Goal: Transaction & Acquisition: Download file/media

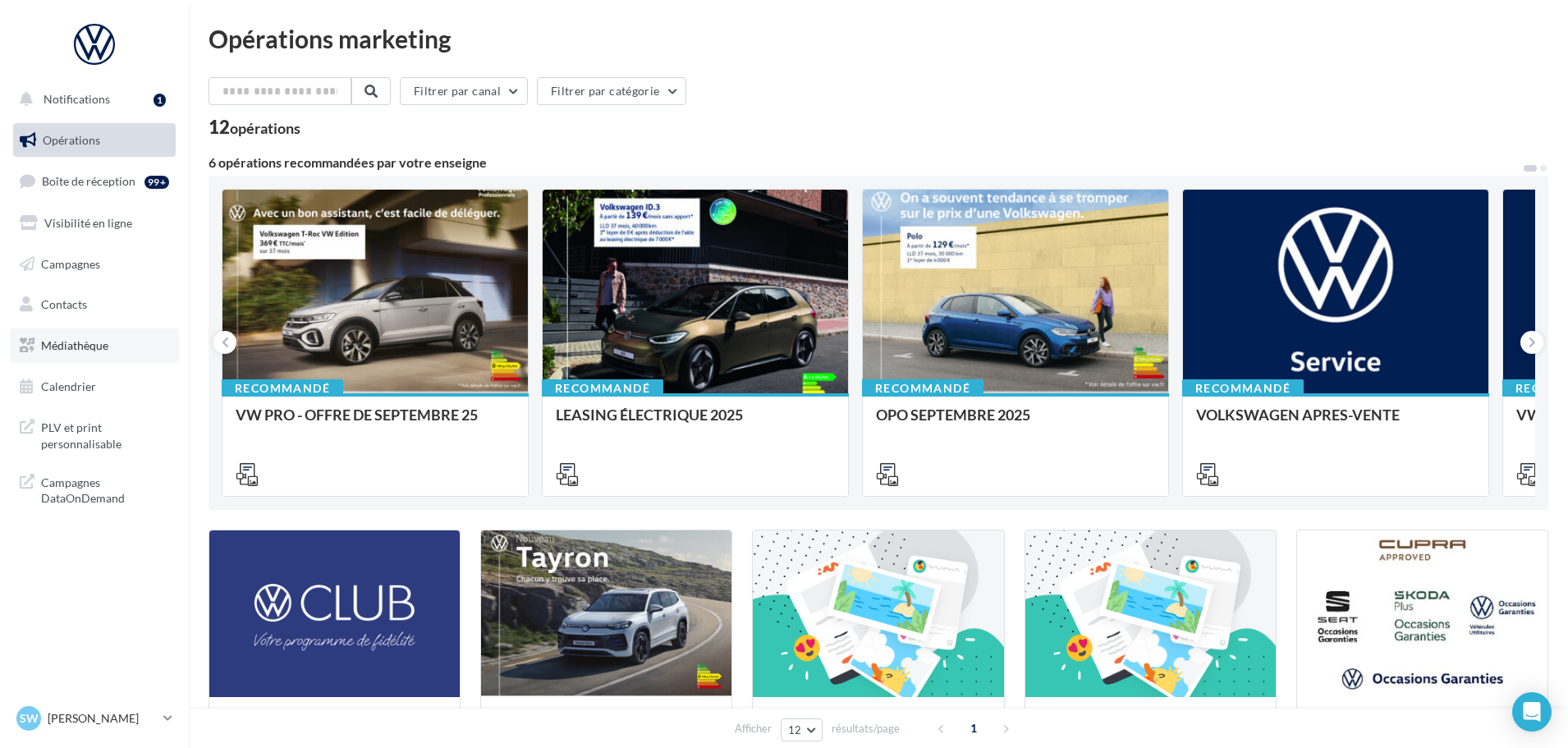
click at [84, 347] on span "Médiathèque" at bounding box center [75, 345] width 67 height 14
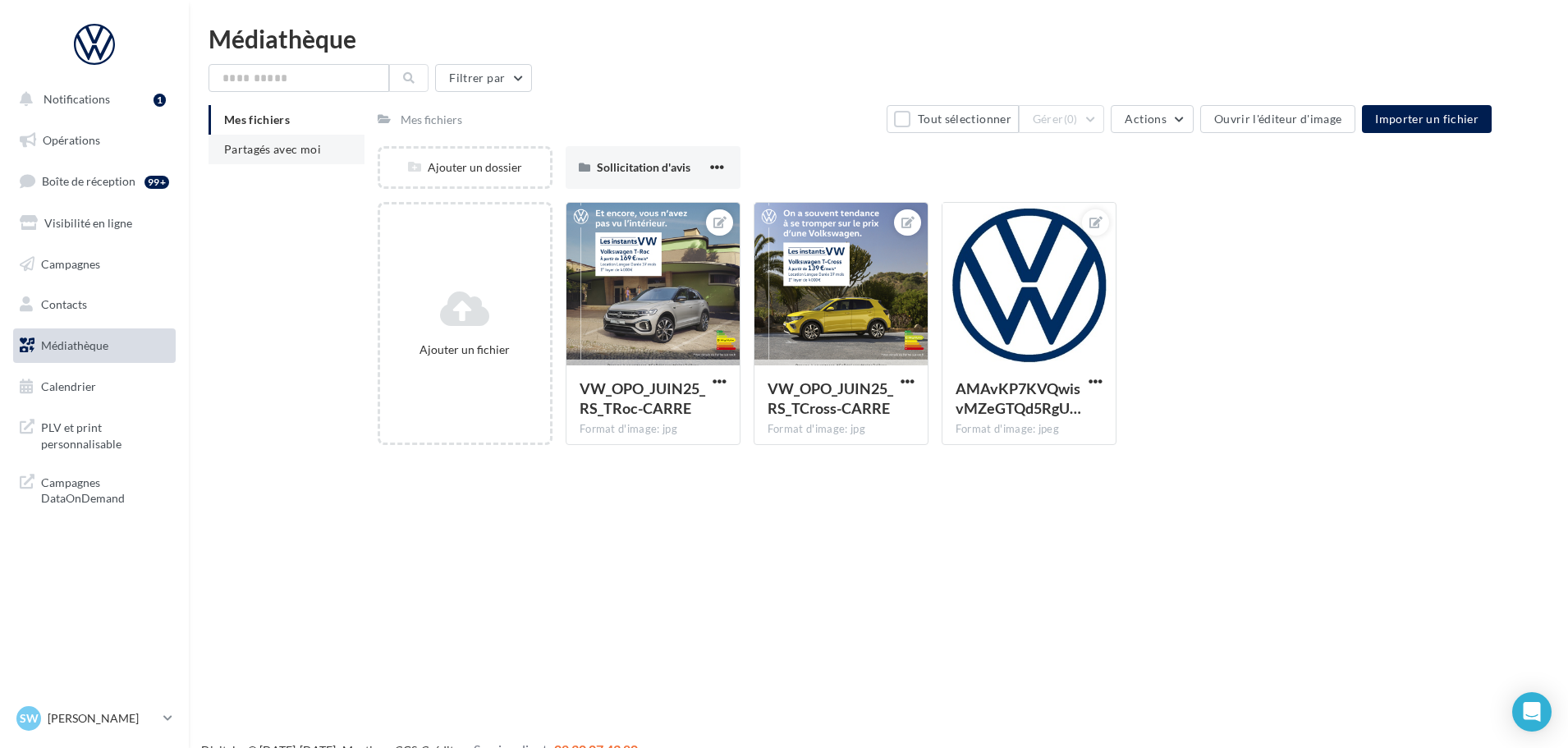
click at [291, 147] on span "Partagés avec moi" at bounding box center [273, 148] width 97 height 14
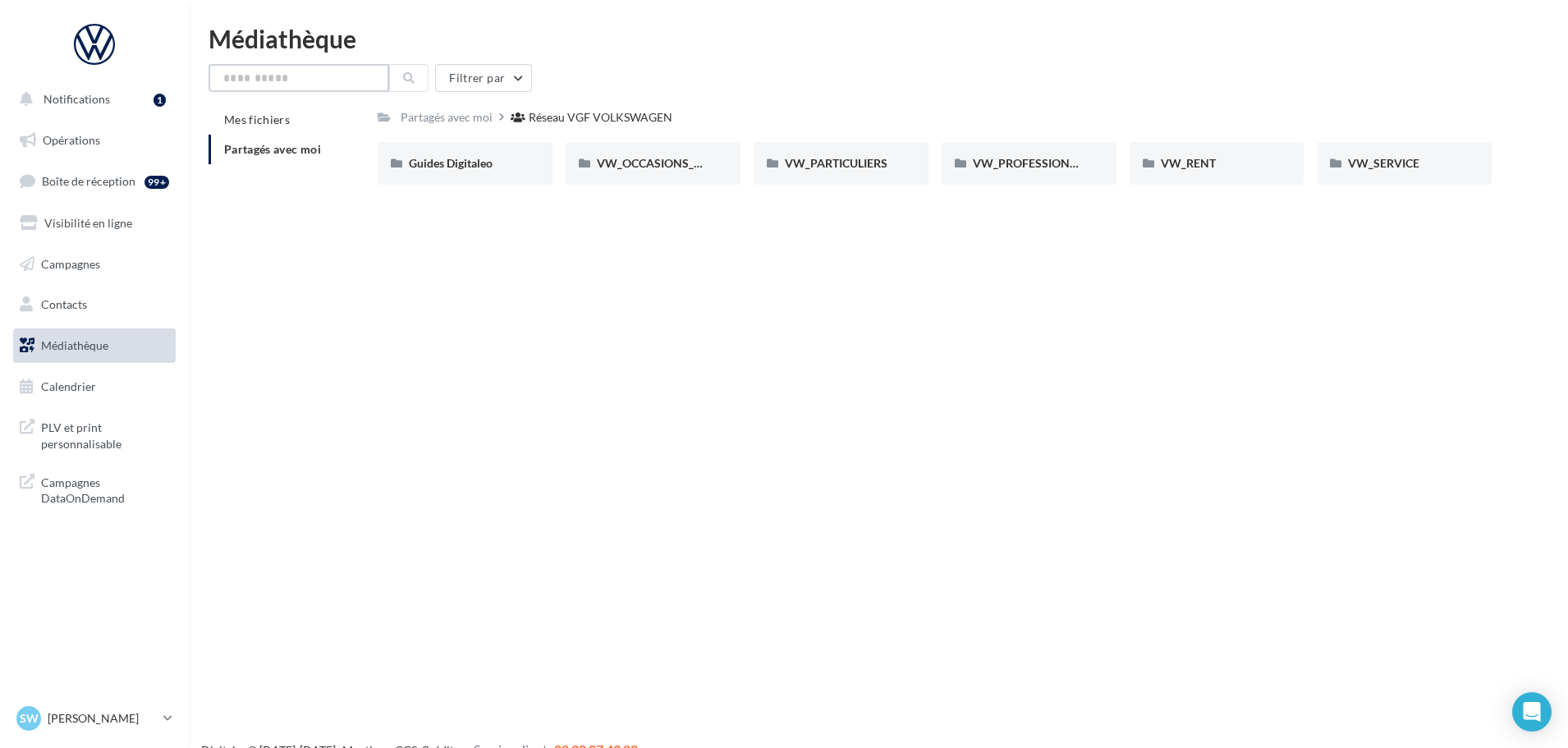
click at [320, 69] on input "text" at bounding box center [299, 78] width 181 height 28
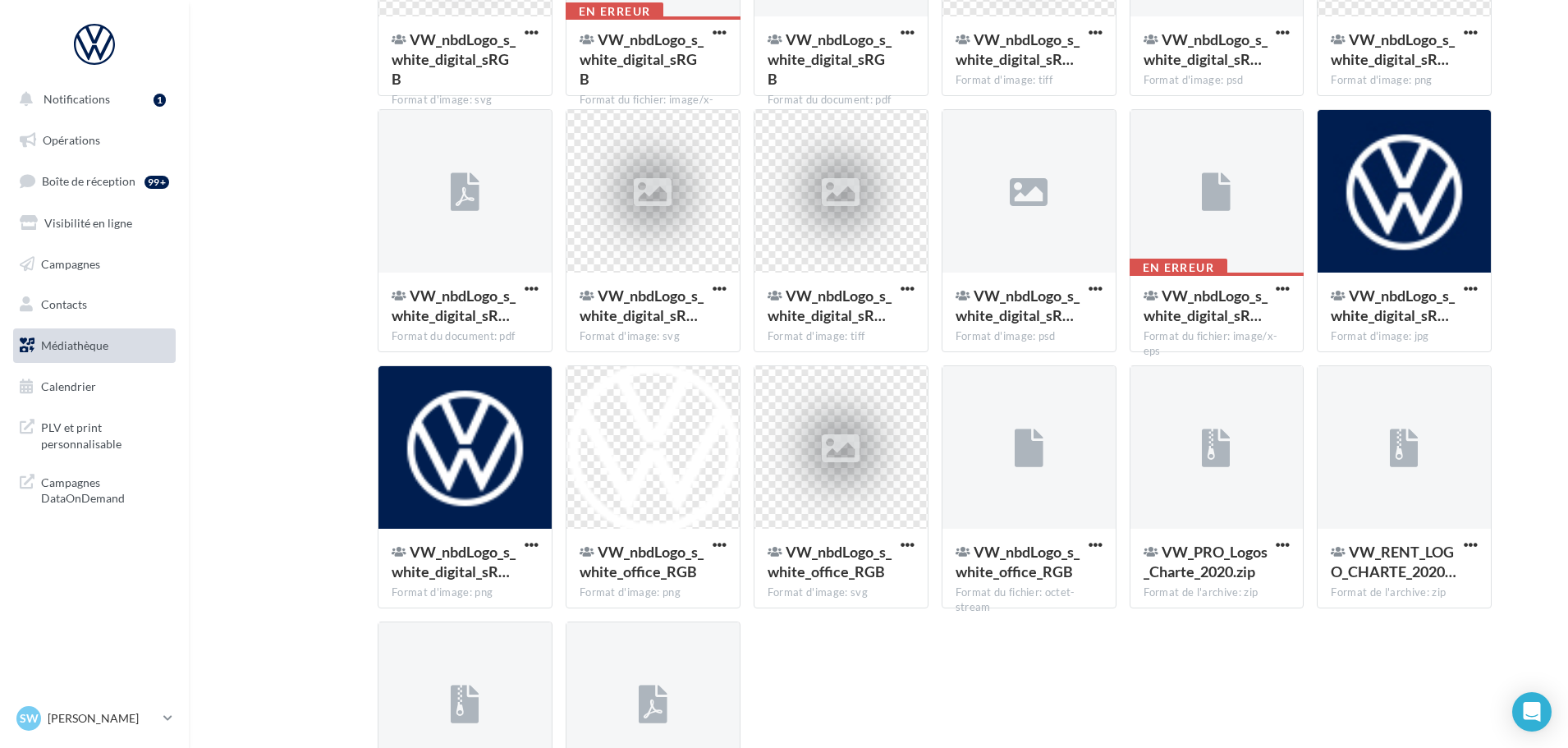
scroll to position [12467, 0]
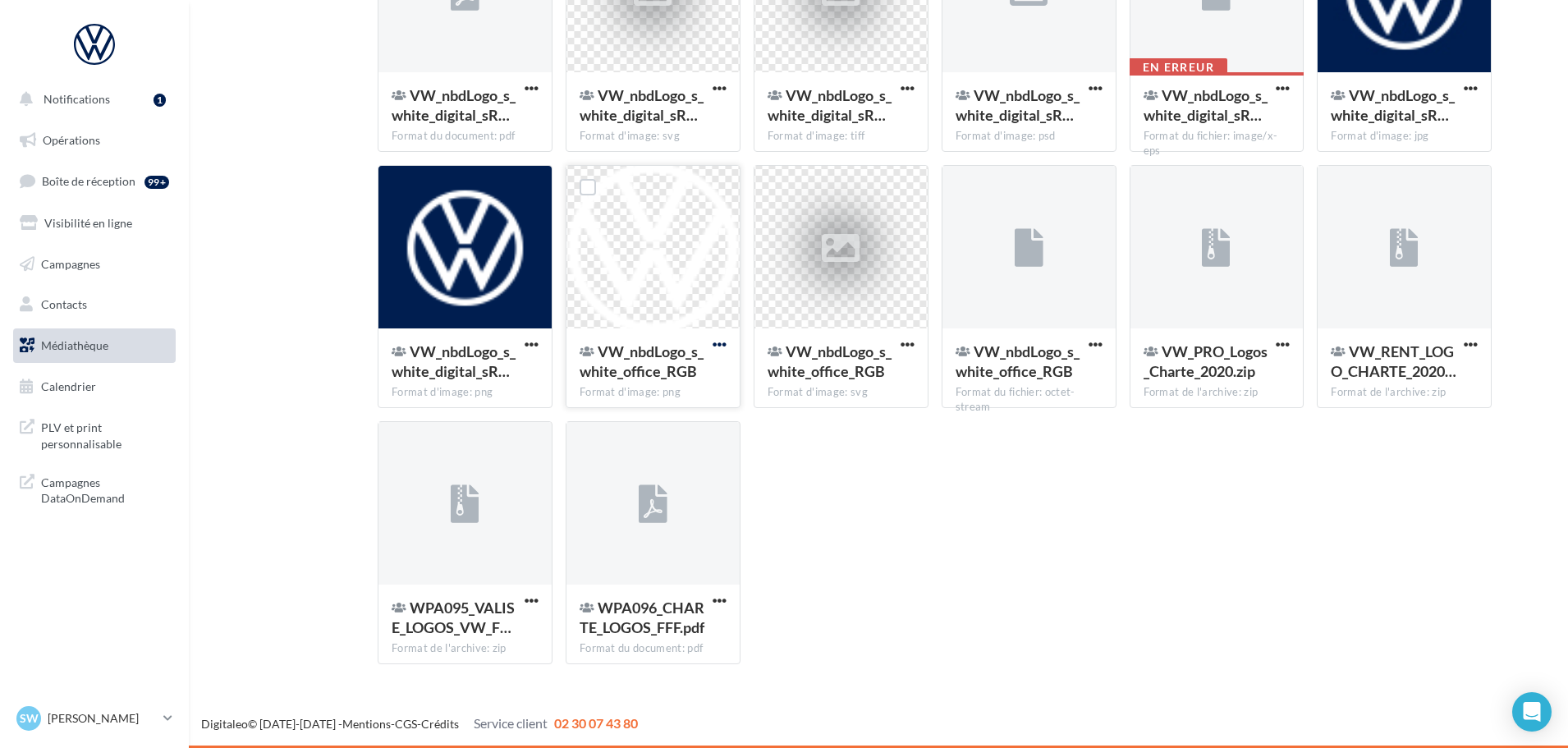
click at [721, 340] on span "button" at bounding box center [719, 344] width 14 height 14
click at [684, 384] on button "Télécharger" at bounding box center [648, 378] width 164 height 43
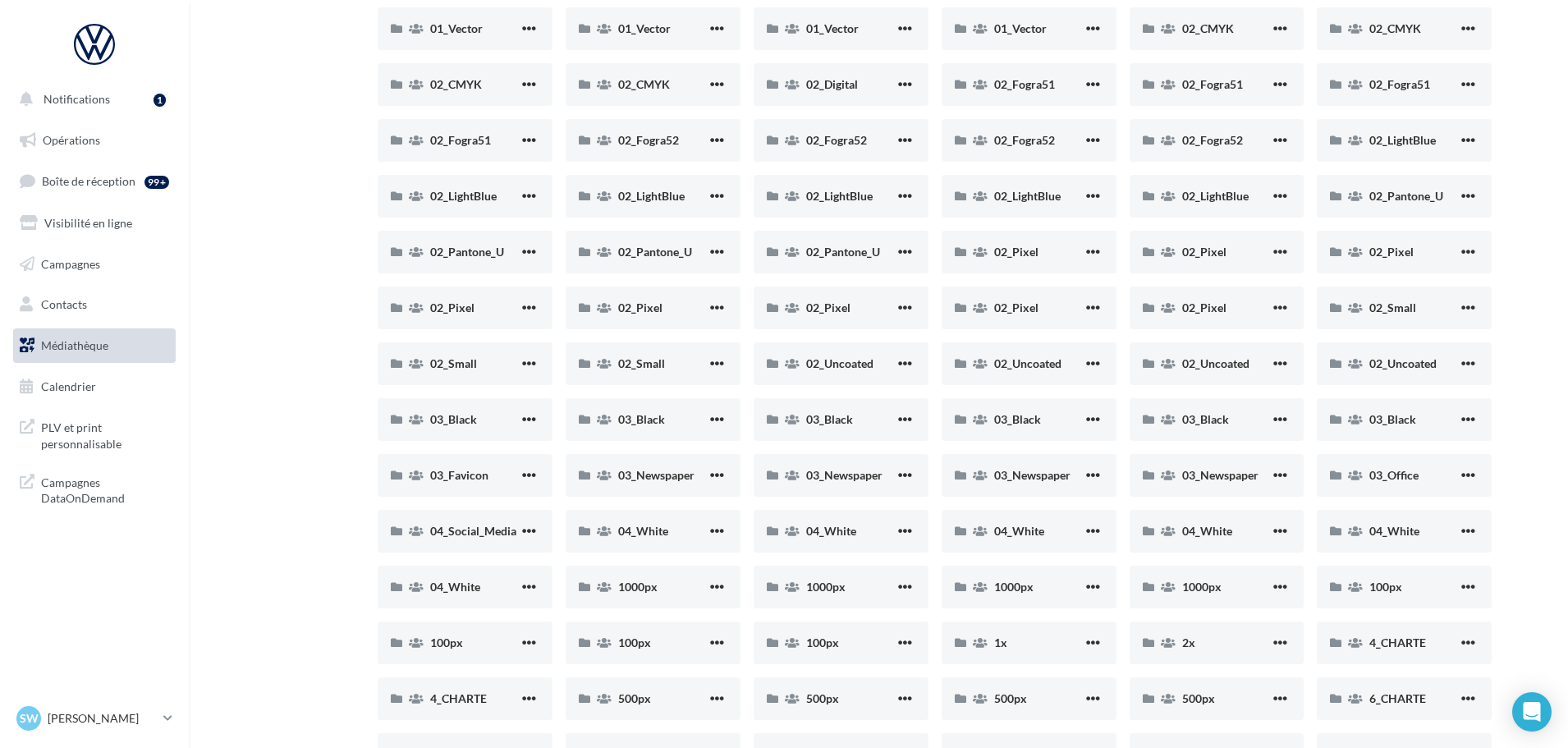
scroll to position [0, 0]
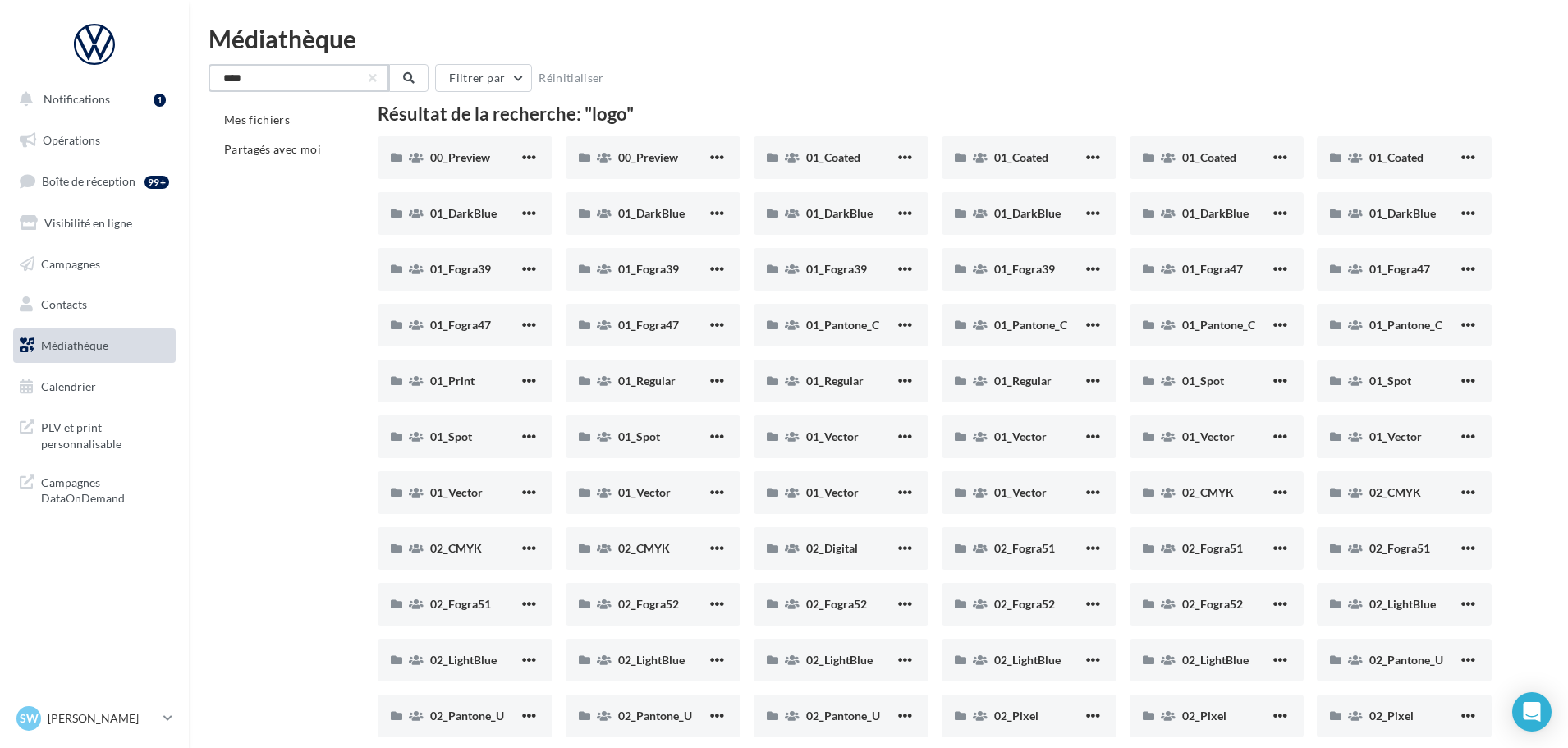
click at [235, 76] on input "****" at bounding box center [299, 78] width 181 height 28
click at [258, 75] on input "****" at bounding box center [299, 78] width 181 height 28
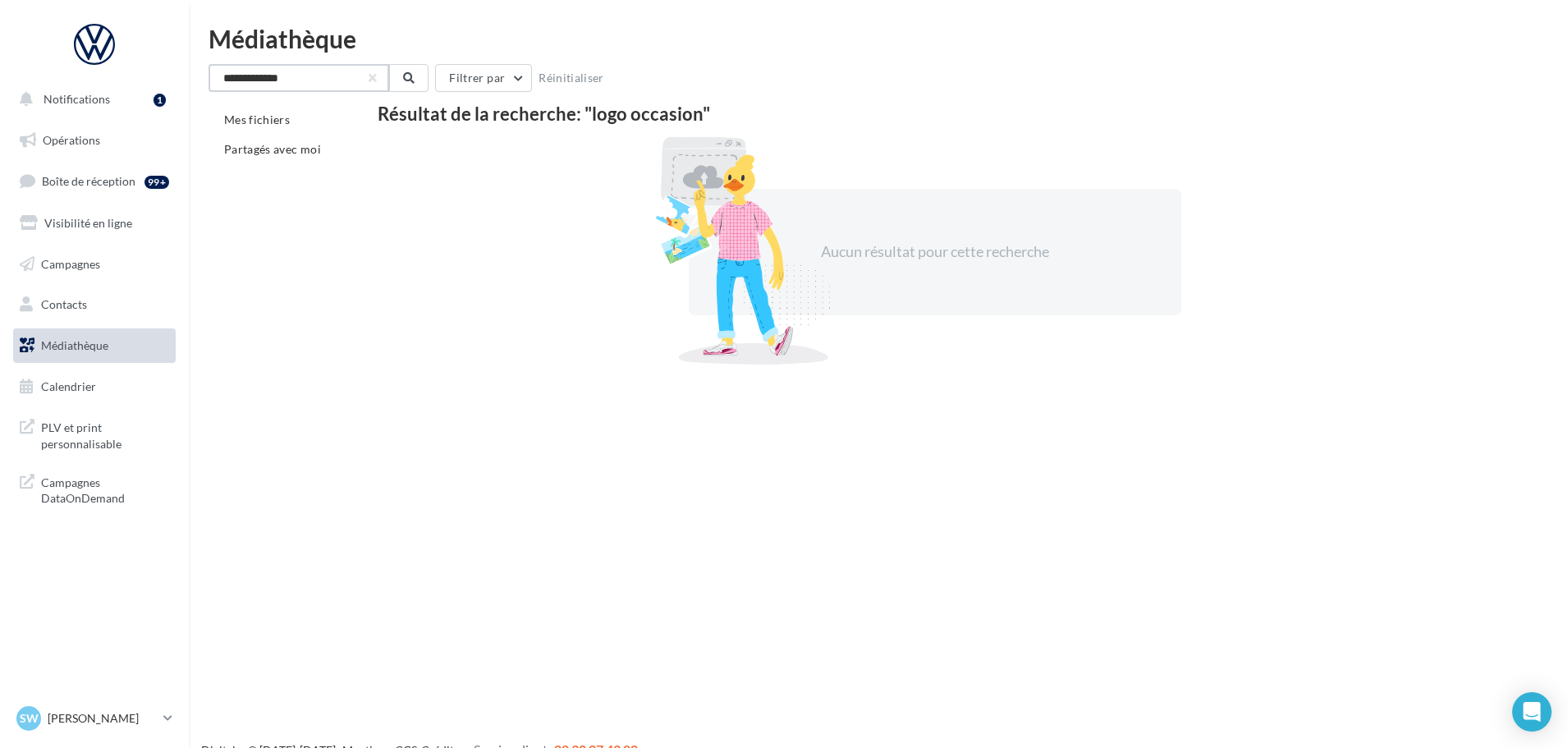
click at [237, 73] on input "**********" at bounding box center [299, 78] width 181 height 28
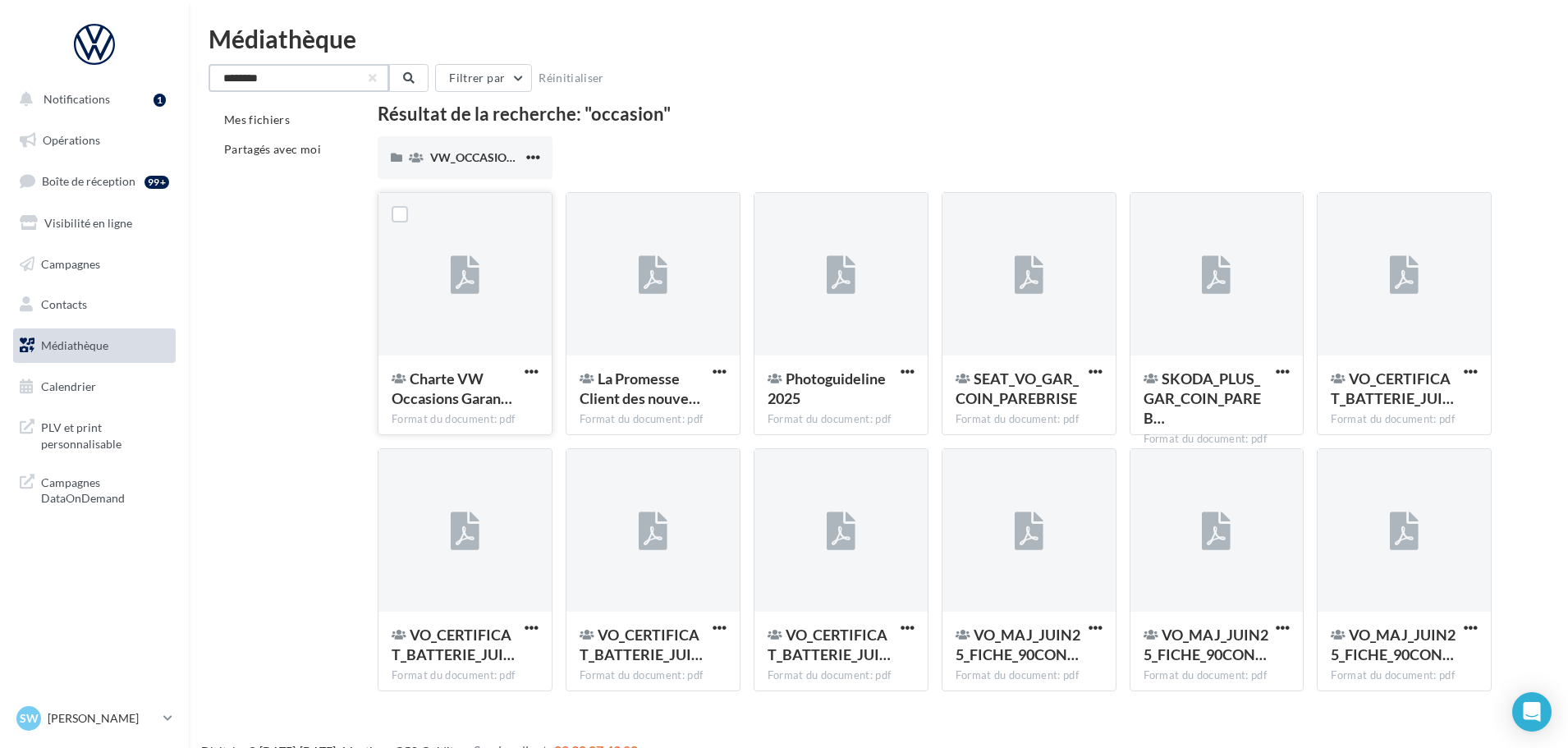
type input "********"
click at [465, 326] on div at bounding box center [465, 275] width 173 height 164
click at [536, 365] on span "button" at bounding box center [531, 371] width 14 height 14
click at [476, 402] on button "Télécharger" at bounding box center [460, 405] width 164 height 43
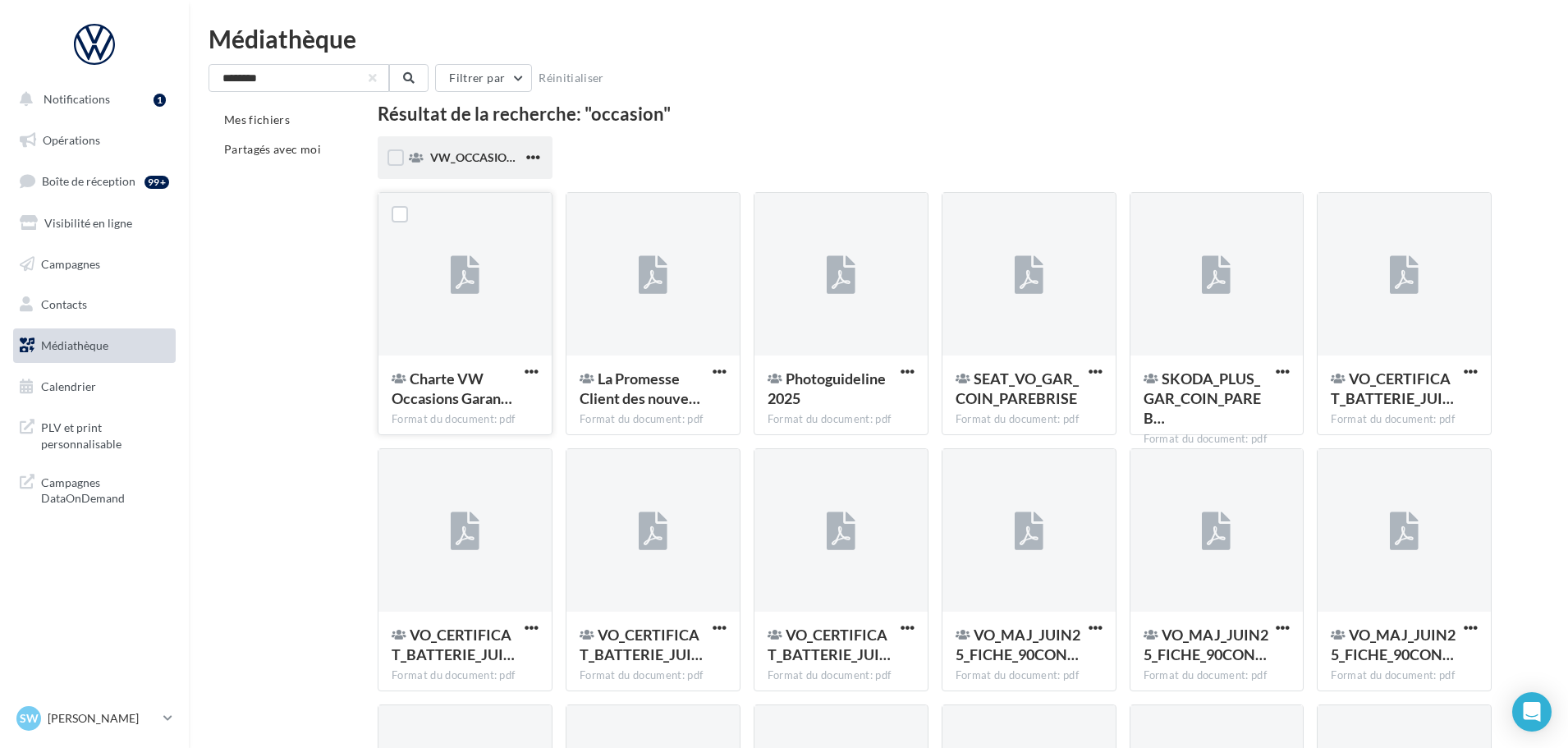
click at [454, 148] on div "VW_OCCASIONS_GARANTIES" at bounding box center [465, 157] width 175 height 43
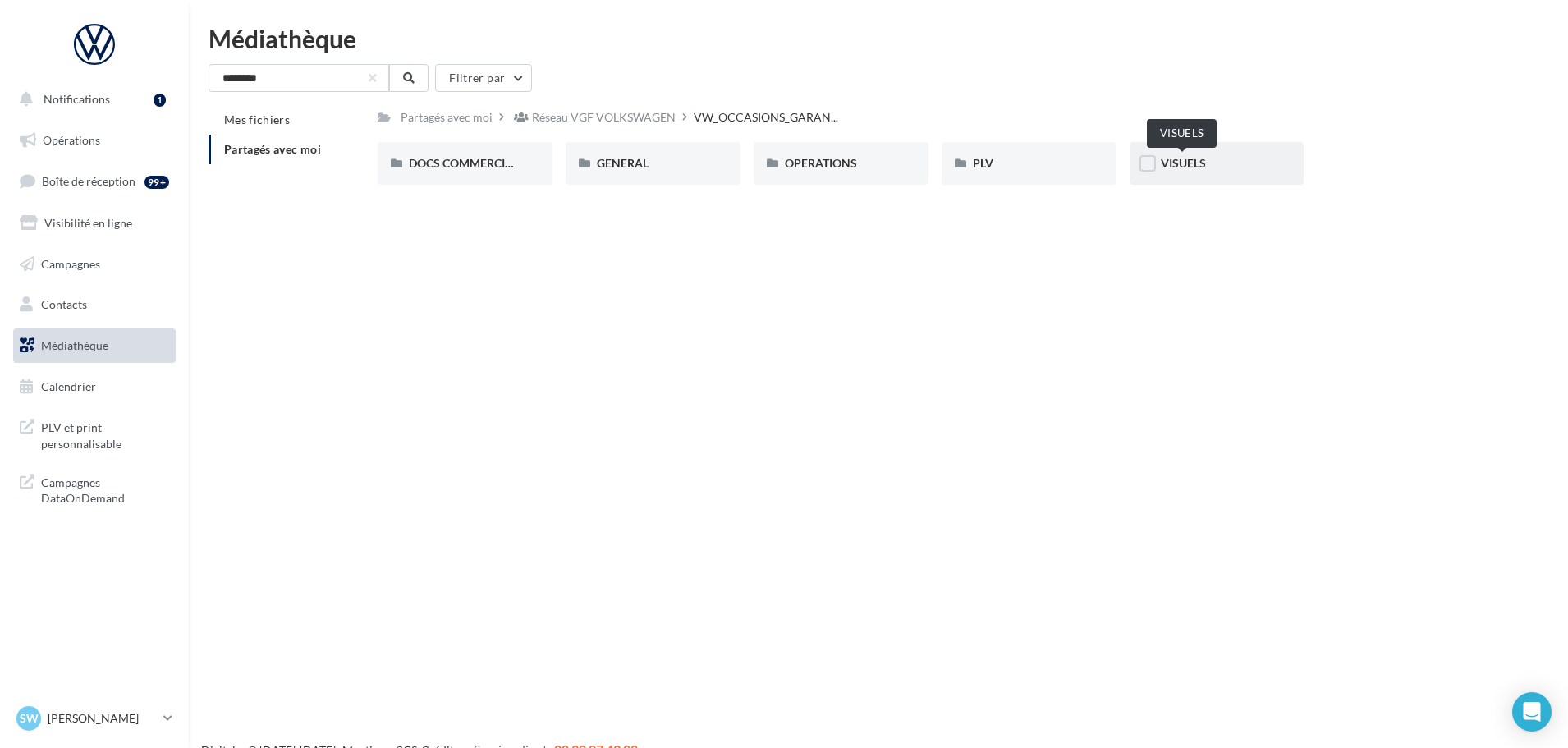
click at [1165, 166] on span "VISUELS" at bounding box center [1183, 162] width 45 height 14
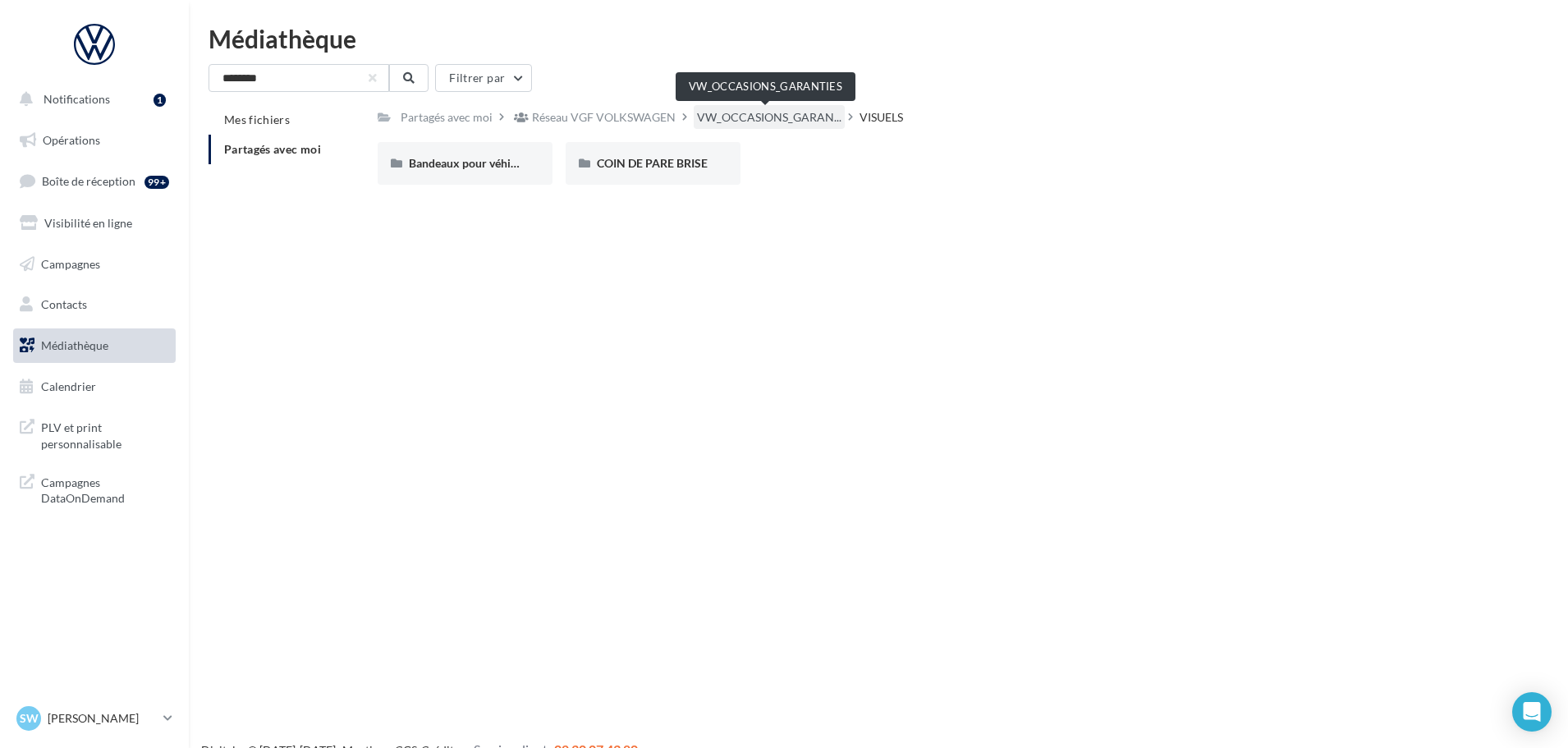
click at [791, 115] on span "VW_OCCASIONS_GARAN..." at bounding box center [769, 118] width 144 height 17
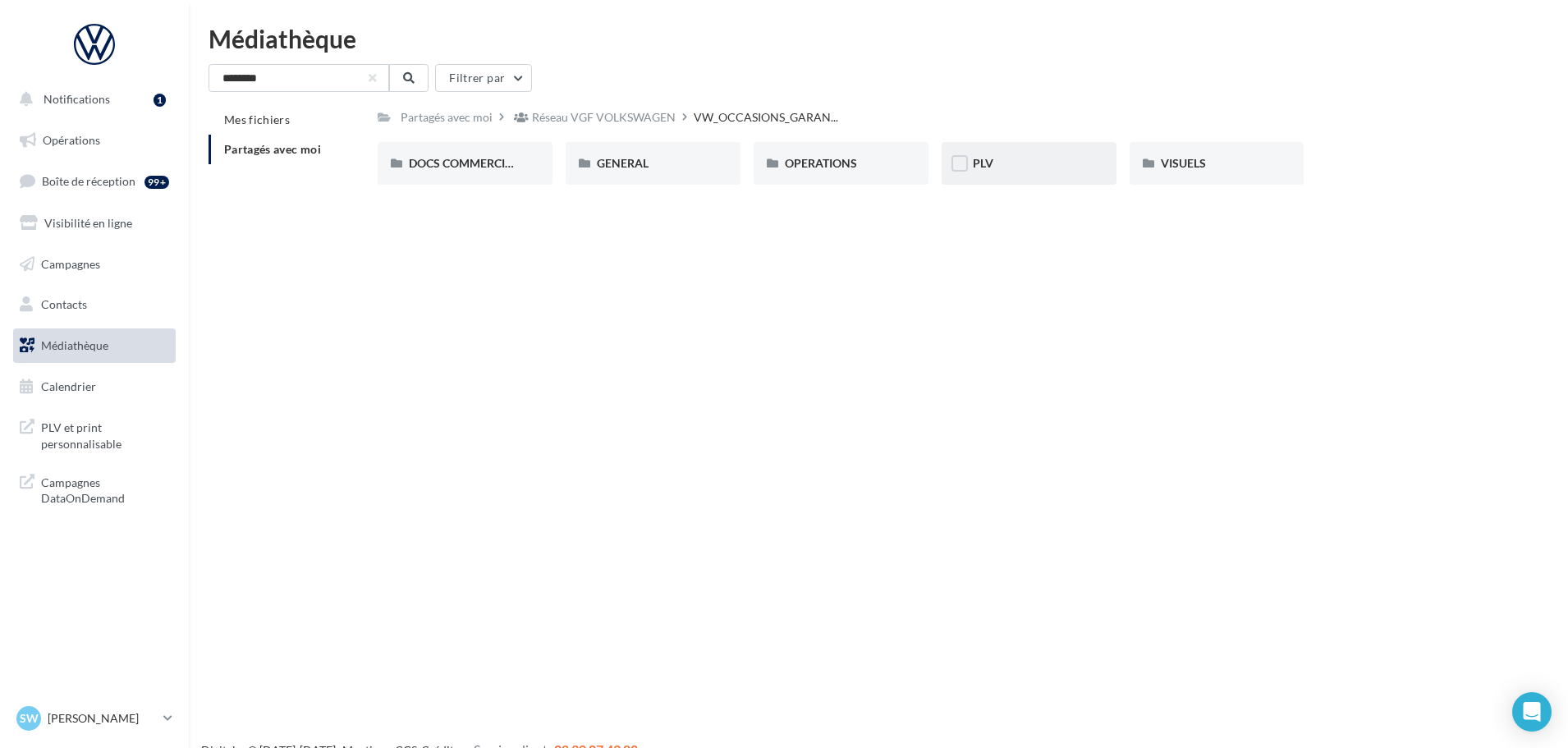
click at [991, 173] on div "PLV" at bounding box center [1029, 163] width 175 height 43
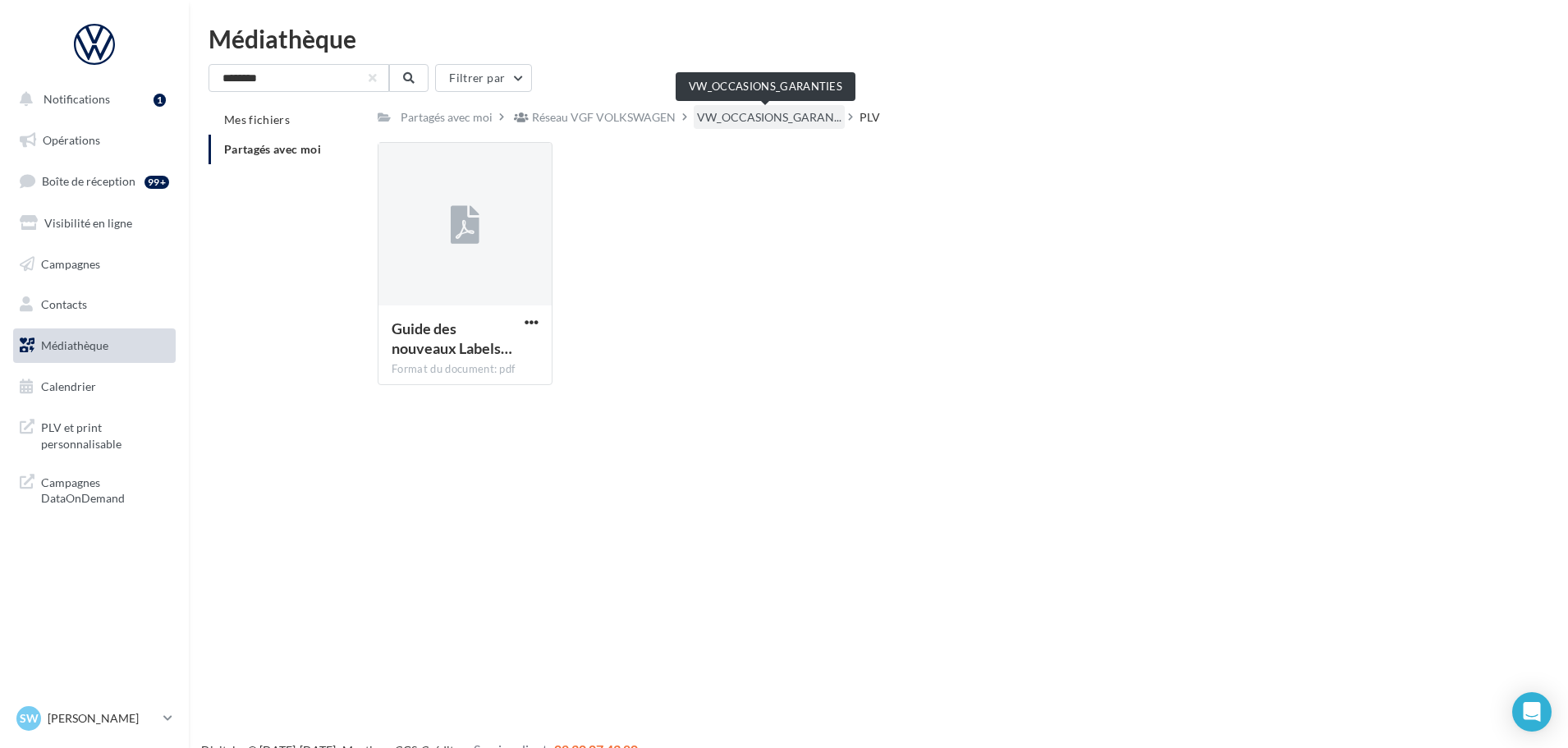
click at [787, 113] on span "VW_OCCASIONS_GARAN..." at bounding box center [769, 118] width 144 height 17
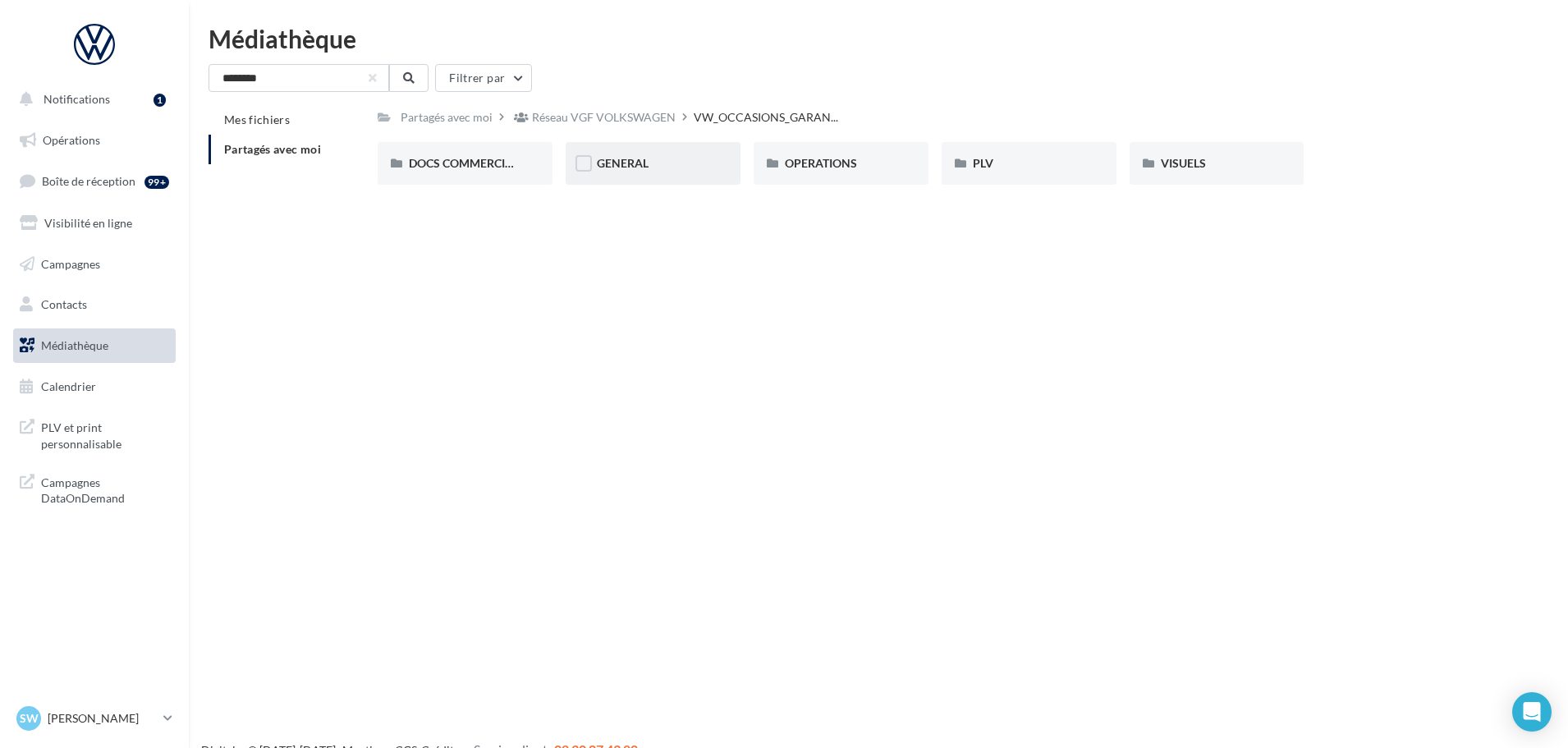
click at [634, 162] on span "GENERAL" at bounding box center [622, 162] width 51 height 14
click at [475, 155] on div "Charte VO" at bounding box center [465, 163] width 113 height 17
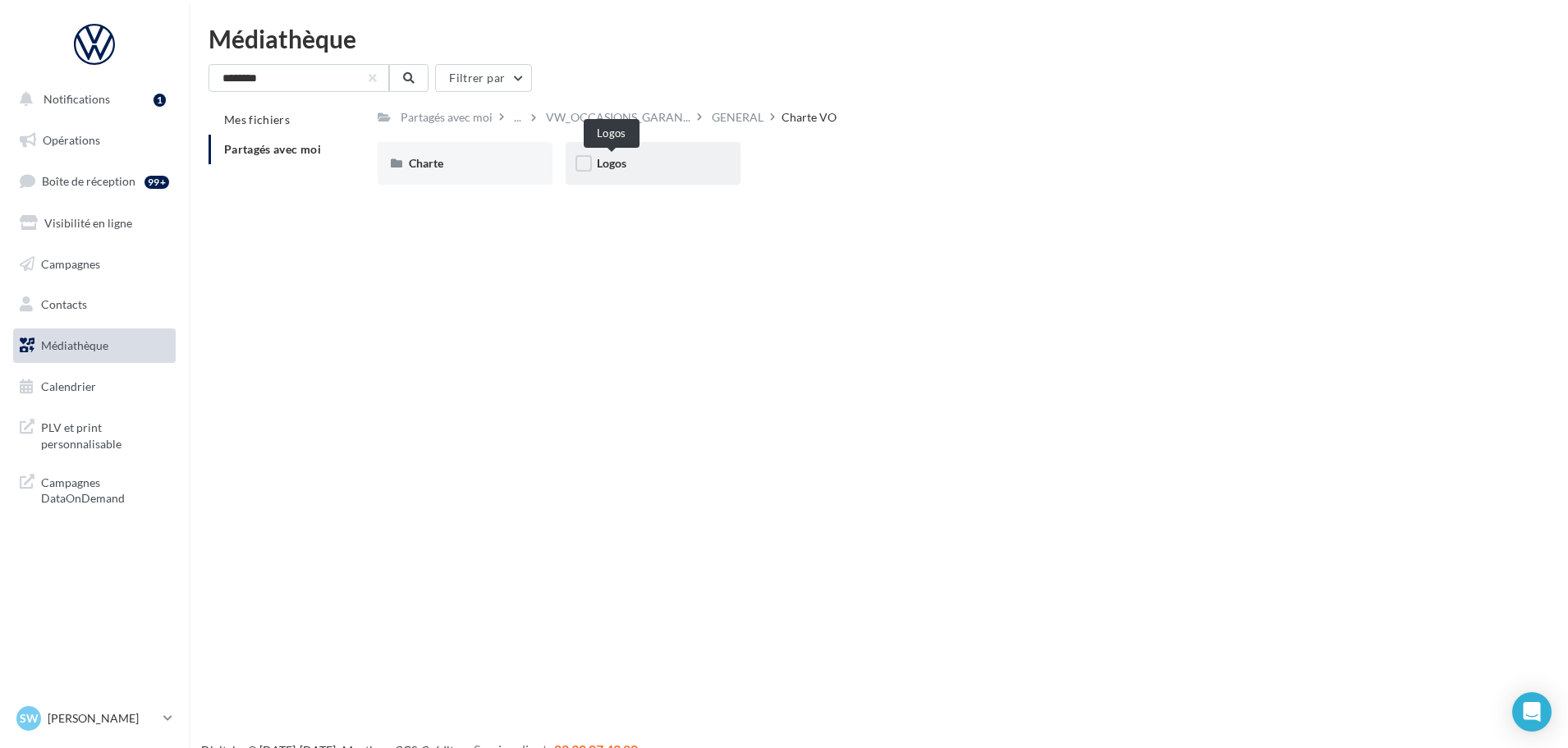
click at [625, 161] on span "Logos" at bounding box center [611, 162] width 30 height 14
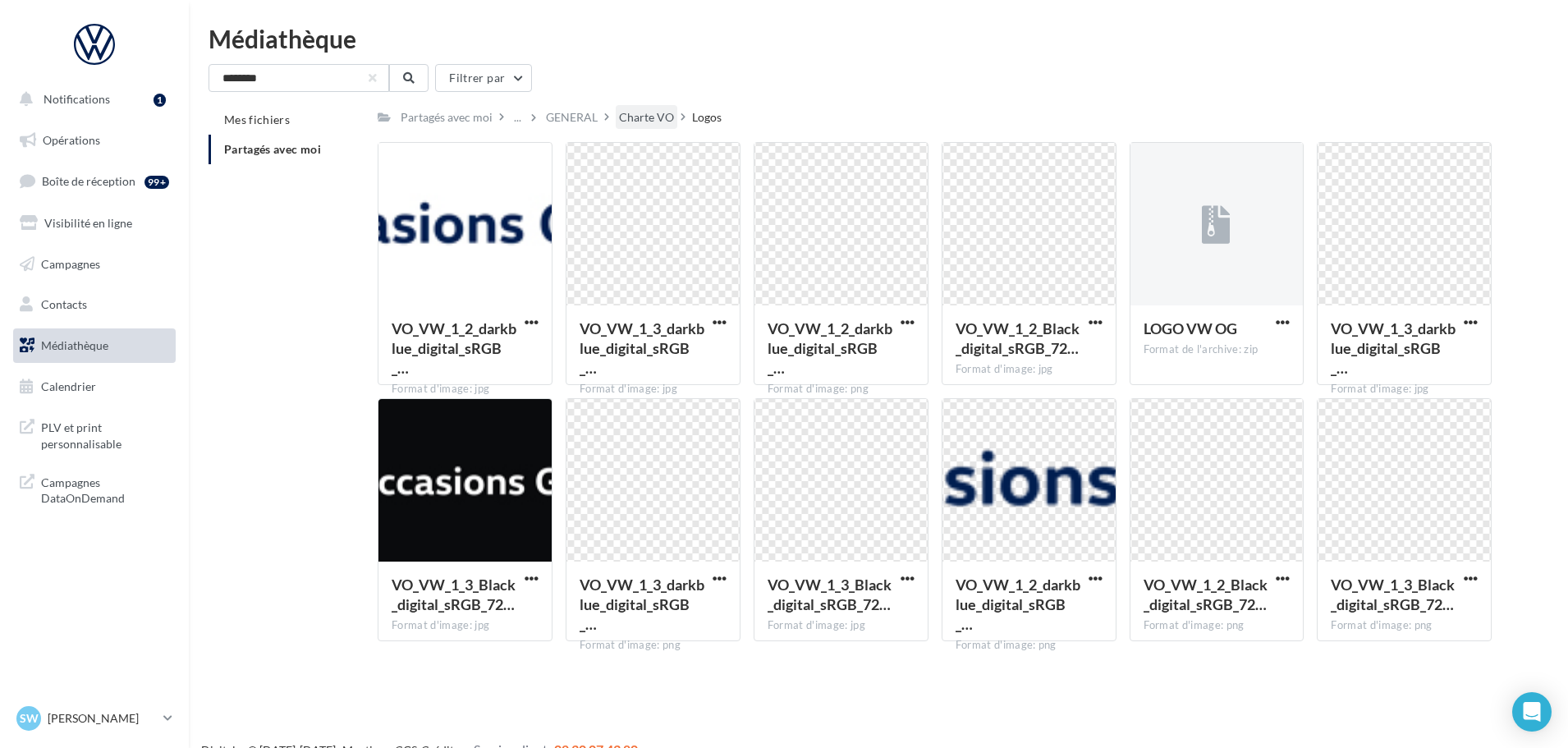
click at [631, 111] on div "Charte VO" at bounding box center [646, 118] width 55 height 17
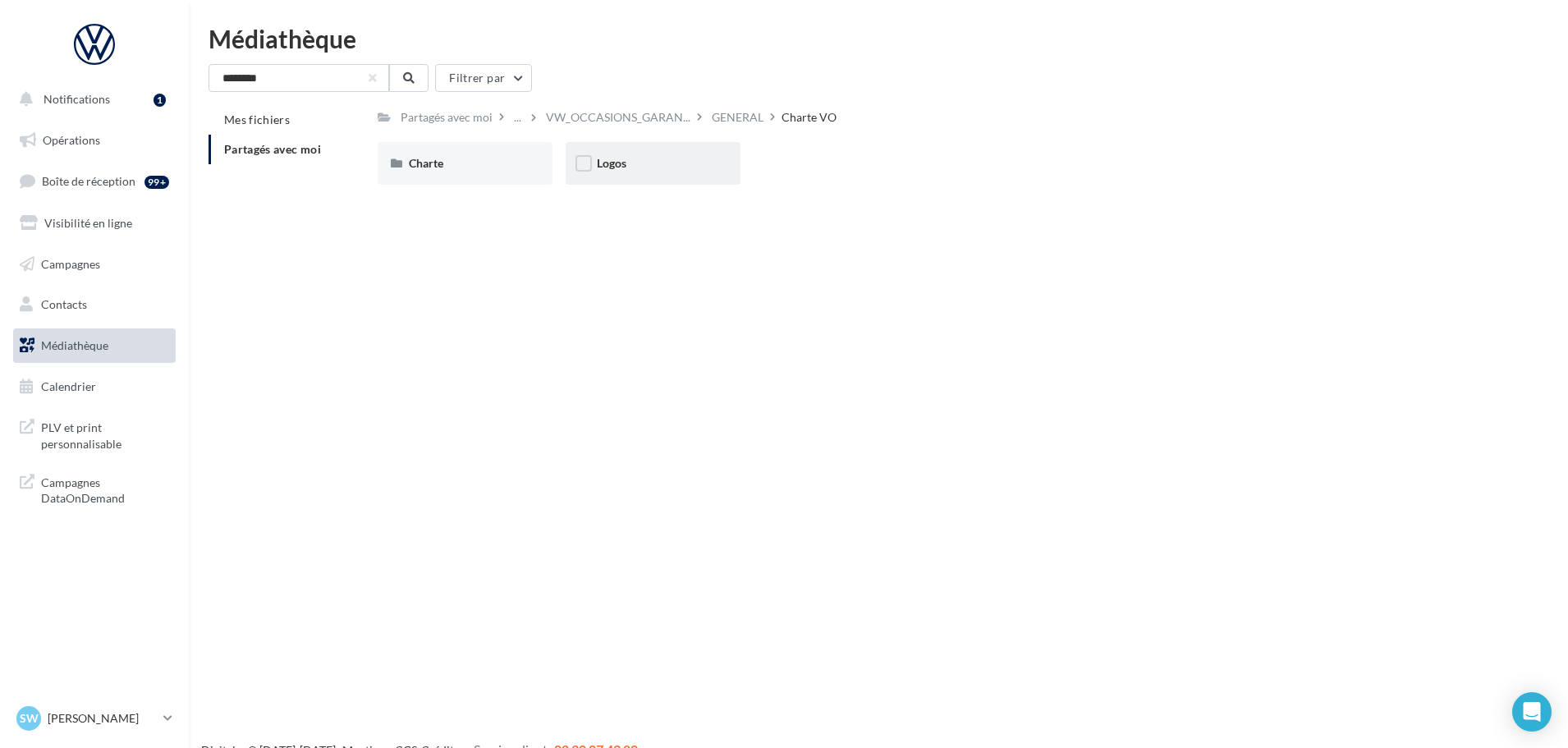
click at [686, 166] on div "Logos" at bounding box center [653, 163] width 113 height 17
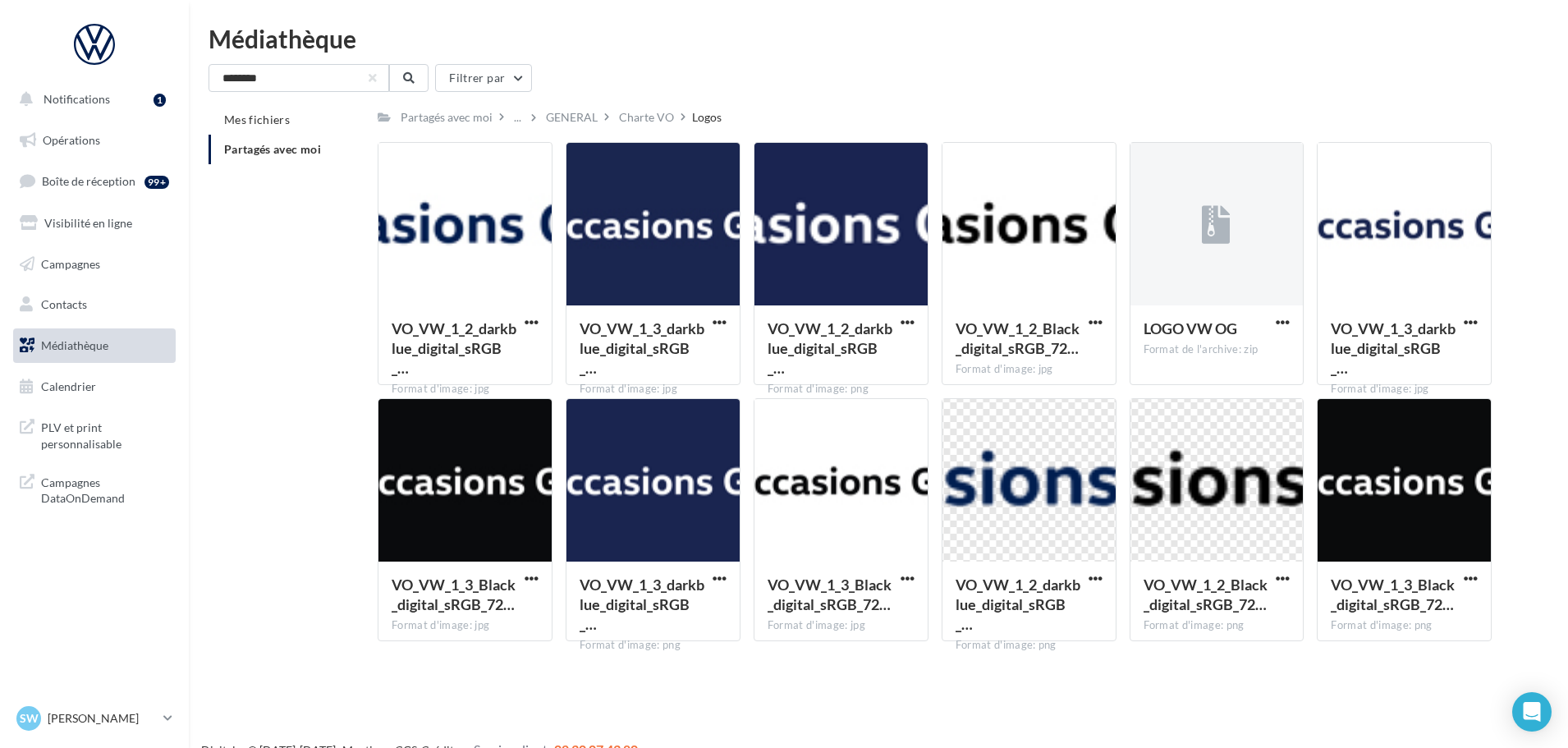
click at [697, 118] on div "Logos" at bounding box center [707, 118] width 30 height 17
click at [653, 116] on div "Charte VO" at bounding box center [646, 118] width 55 height 17
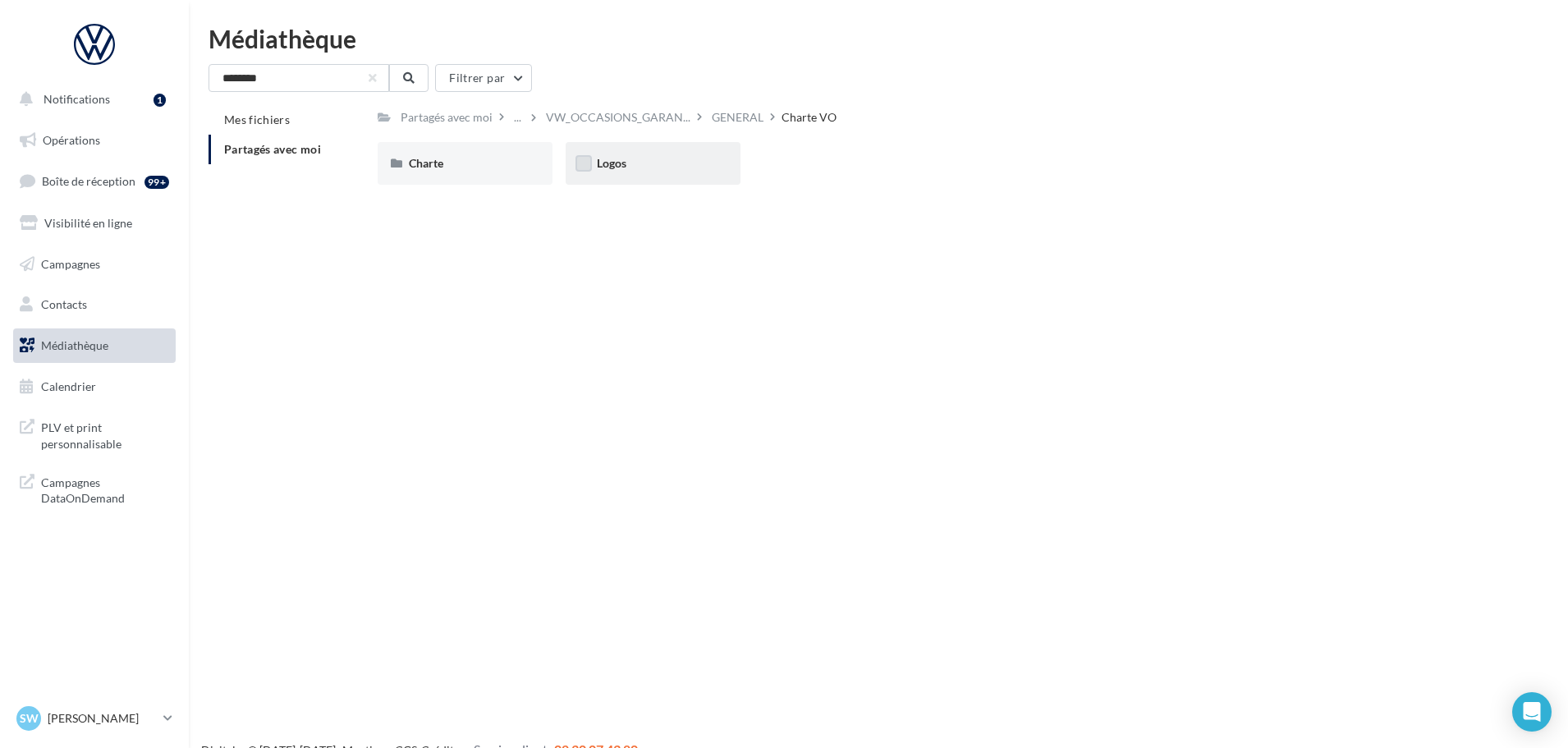
click at [590, 163] on label at bounding box center [584, 163] width 17 height 17
click at [688, 143] on div "Logos" at bounding box center [653, 163] width 175 height 43
click at [683, 150] on div "Logos" at bounding box center [653, 163] width 175 height 43
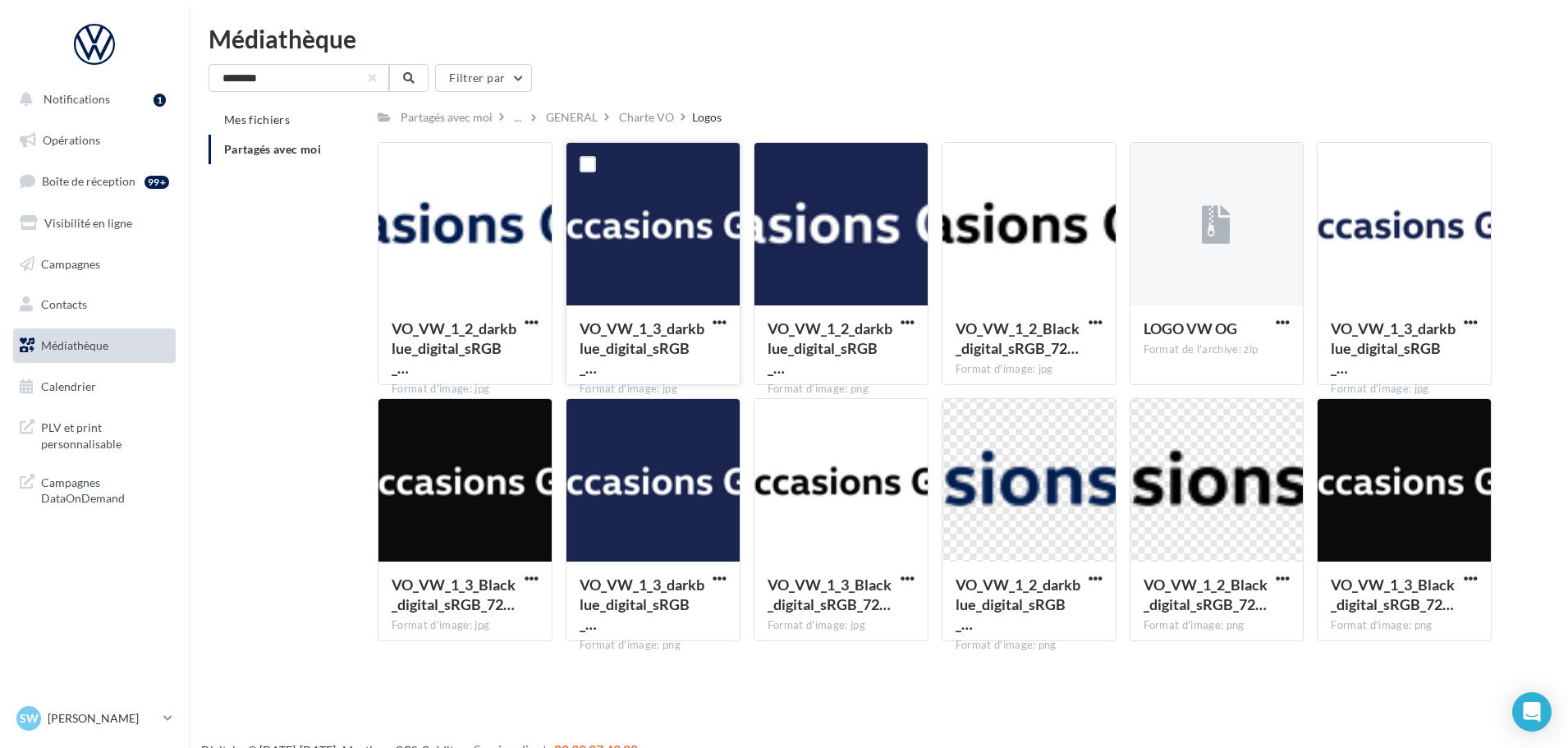
click at [726, 321] on button "button" at bounding box center [719, 323] width 21 height 17
click at [694, 362] on button "Télécharger" at bounding box center [648, 355] width 164 height 43
click at [900, 323] on span "button" at bounding box center [907, 321] width 14 height 14
click at [828, 349] on button "Télécharger" at bounding box center [836, 355] width 164 height 43
click at [1276, 320] on span "button" at bounding box center [1282, 321] width 14 height 14
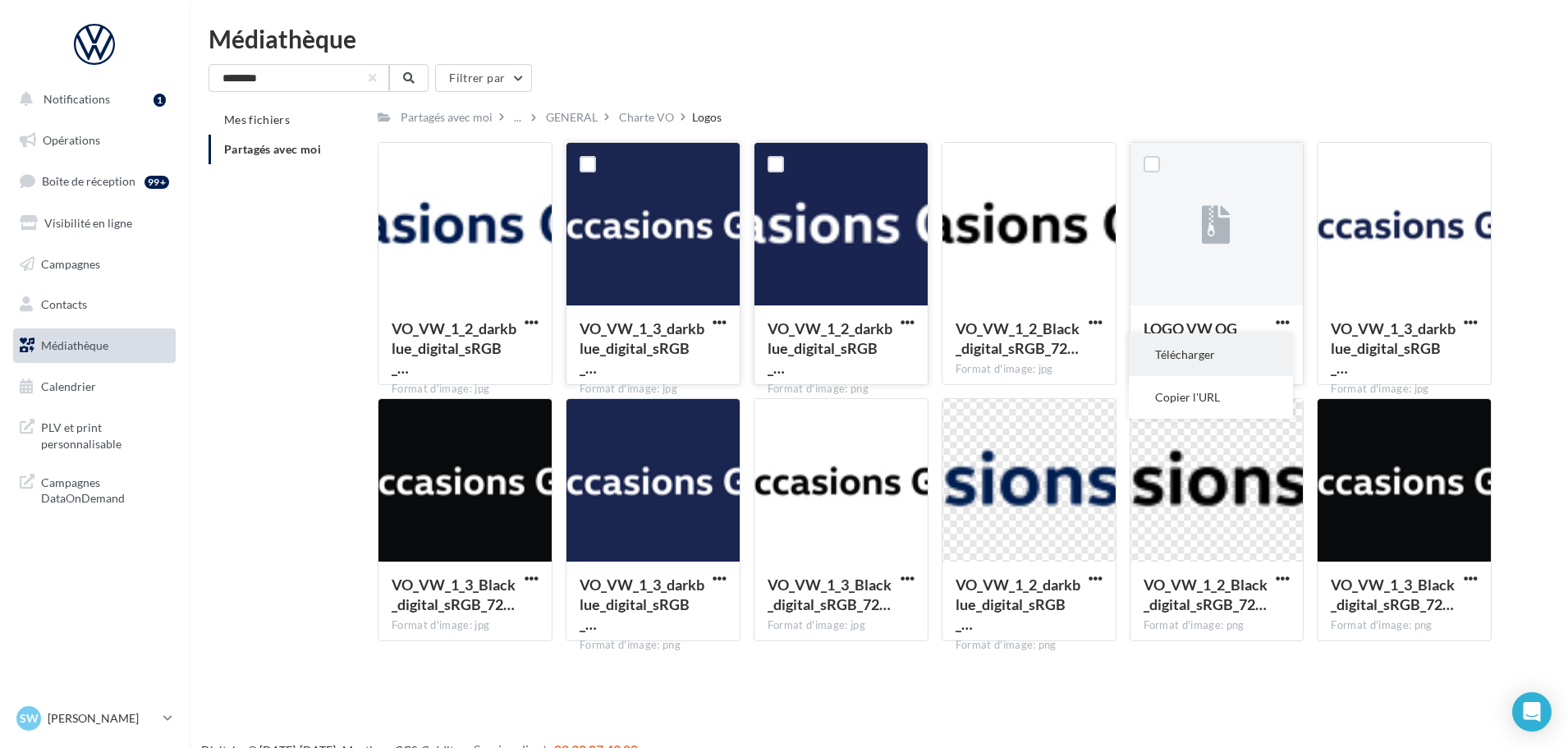
click at [1242, 344] on button "Télécharger" at bounding box center [1210, 355] width 164 height 43
